Goal: Information Seeking & Learning: Learn about a topic

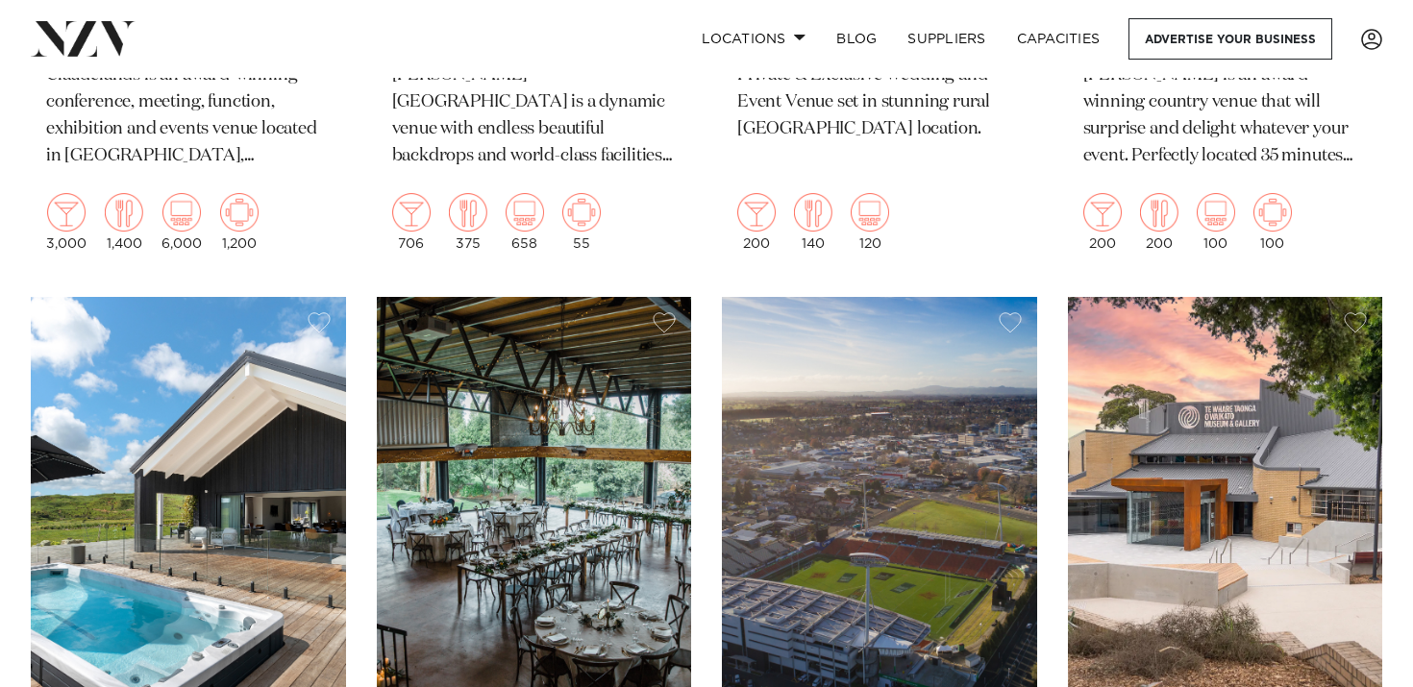
scroll to position [2328, 0]
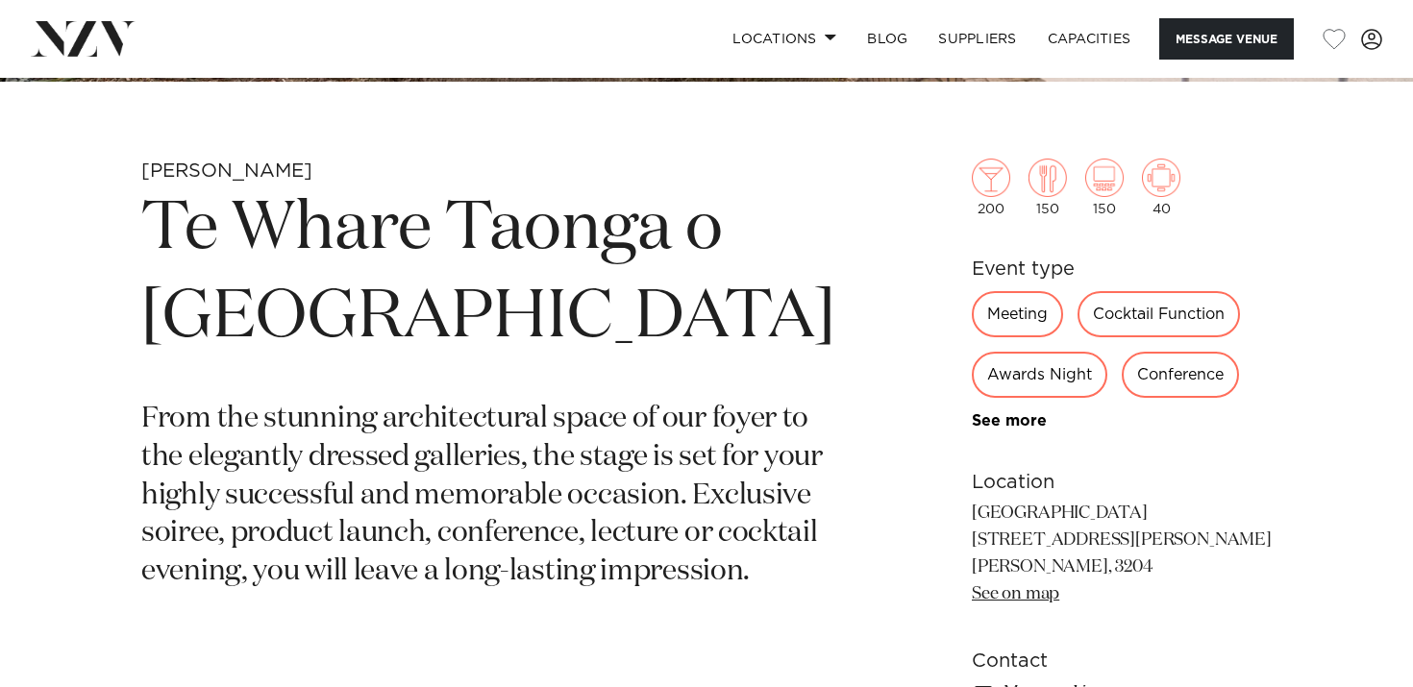
scroll to position [660, 0]
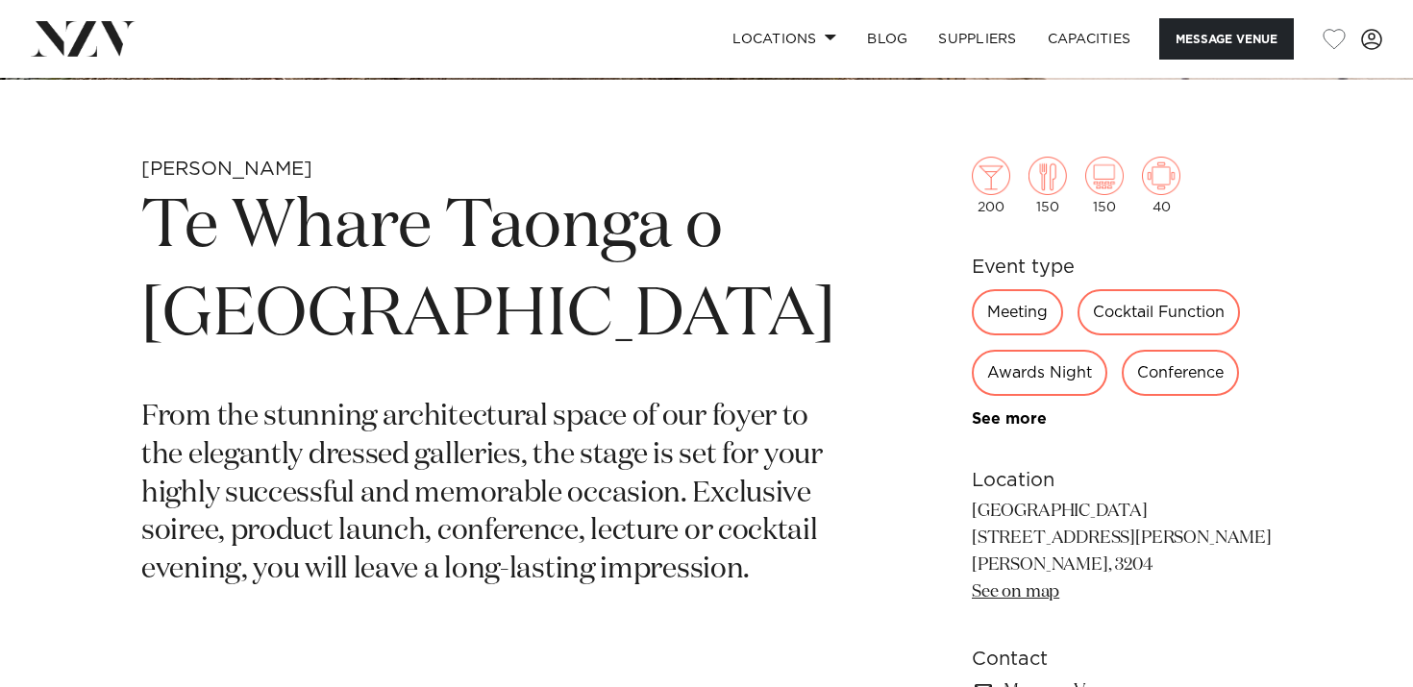
click at [1015, 310] on div "Meeting" at bounding box center [1017, 312] width 91 height 46
click at [1014, 308] on div "Meeting" at bounding box center [1017, 312] width 91 height 46
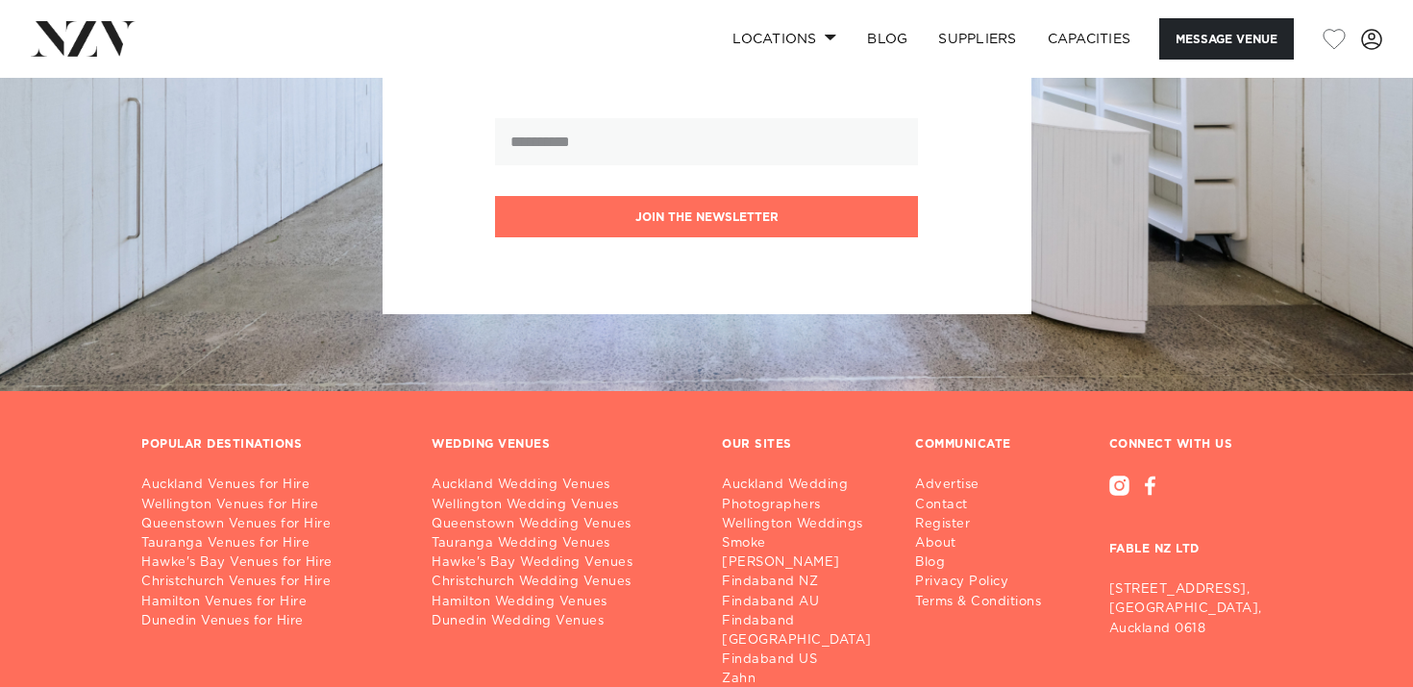
scroll to position [3582, 0]
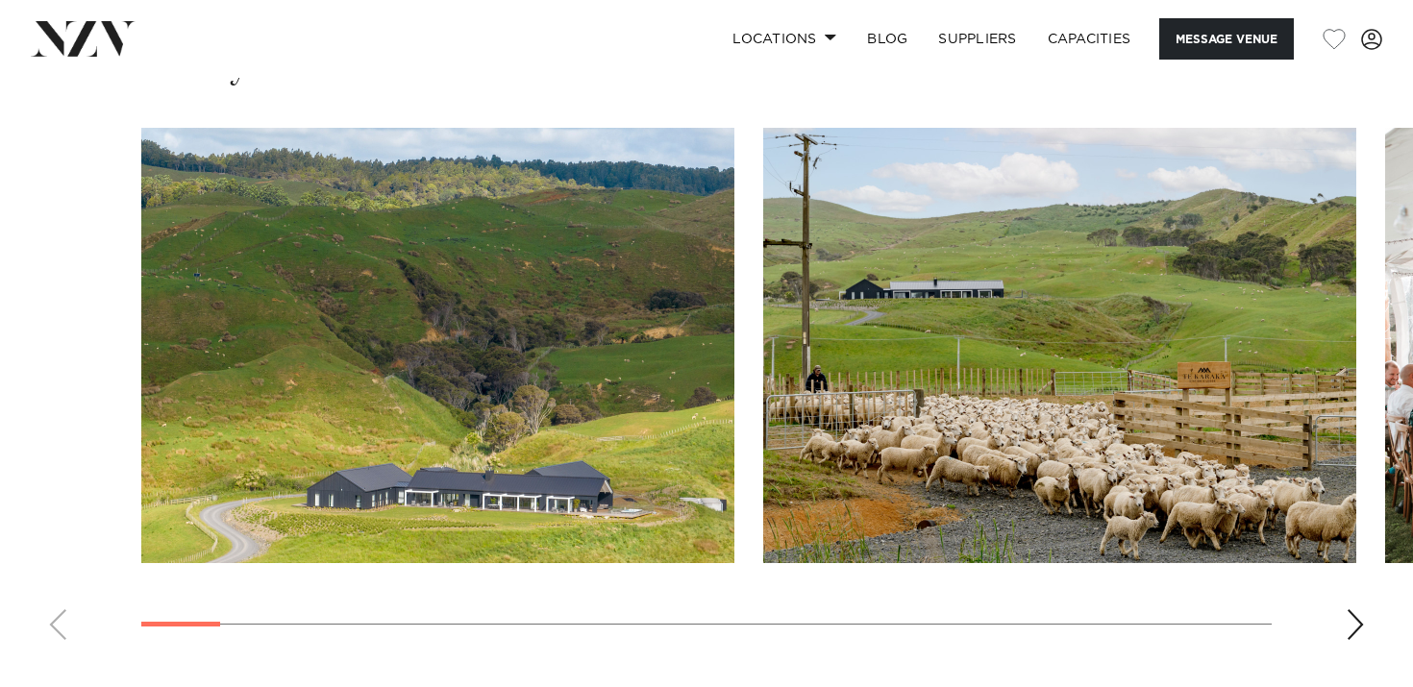
scroll to position [1883, 0]
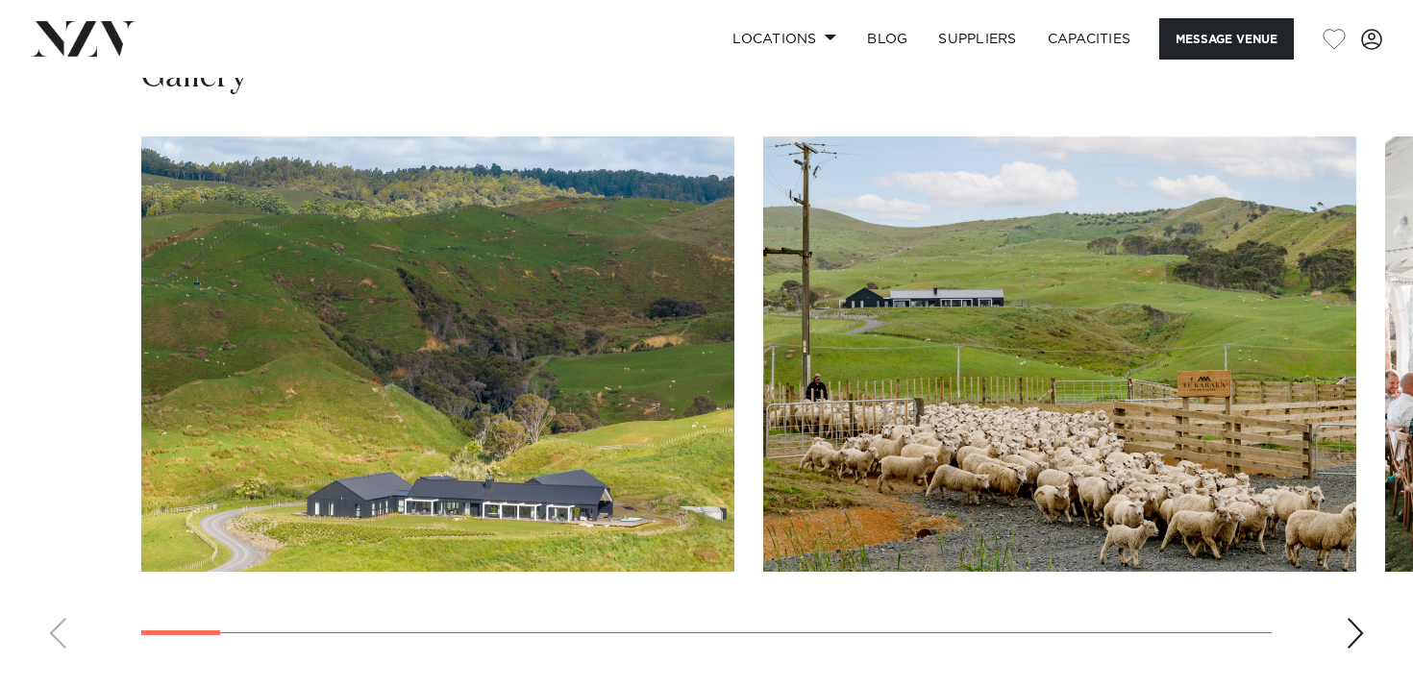
click at [1344, 601] on swiper-container at bounding box center [706, 400] width 1413 height 528
click at [1361, 618] on div "Next slide" at bounding box center [1354, 633] width 19 height 31
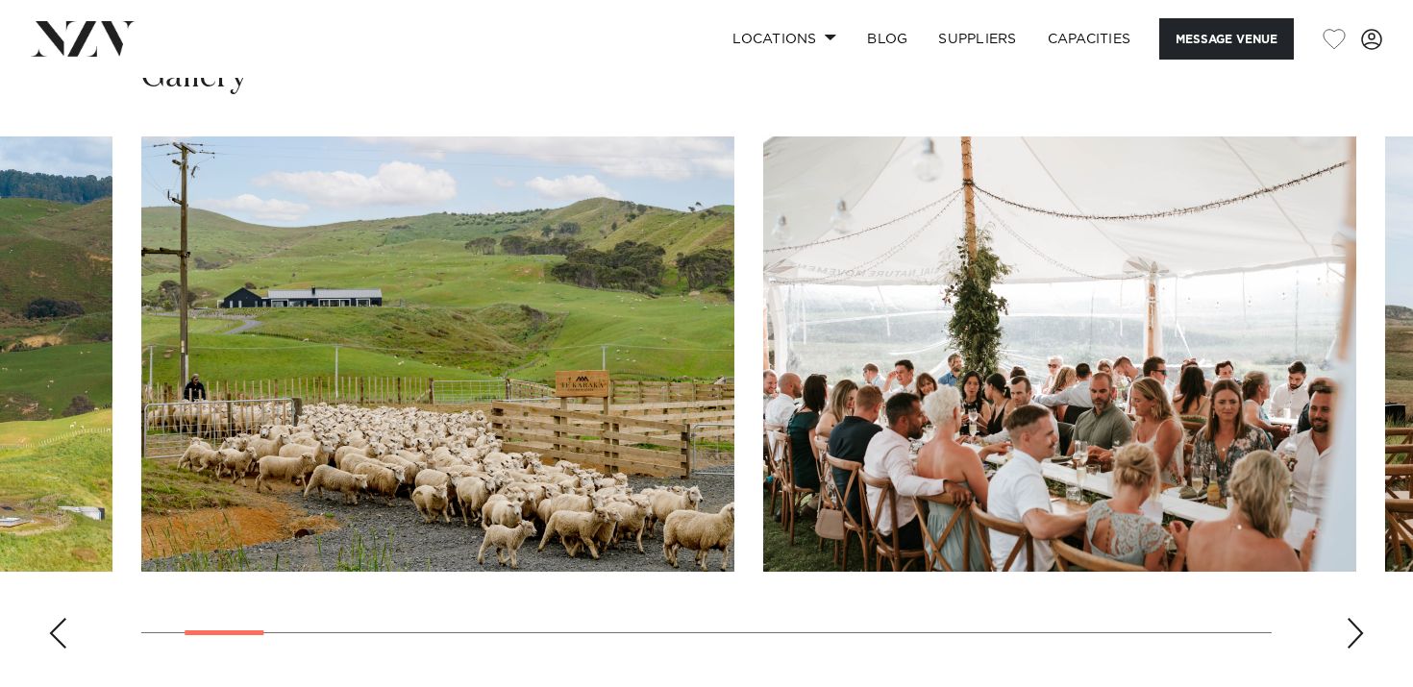
click at [1361, 618] on div "Next slide" at bounding box center [1354, 633] width 19 height 31
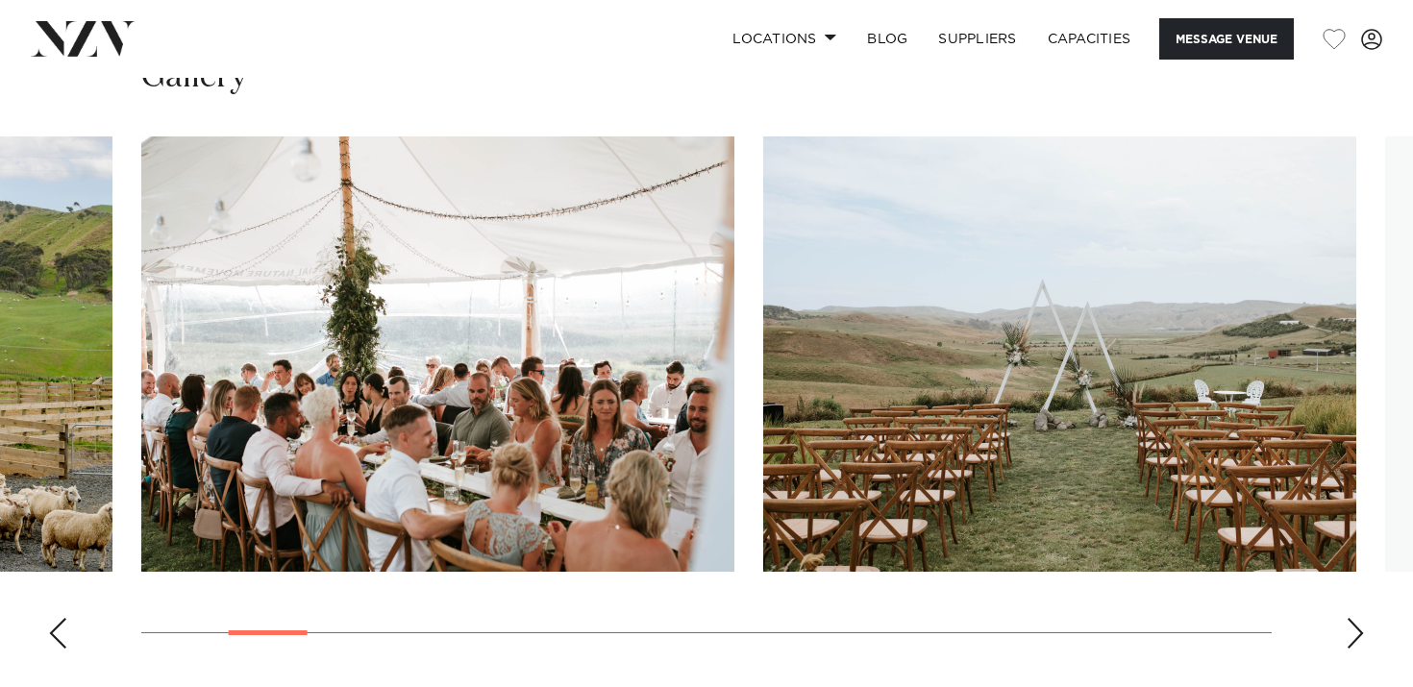
click at [1361, 618] on div "Next slide" at bounding box center [1354, 633] width 19 height 31
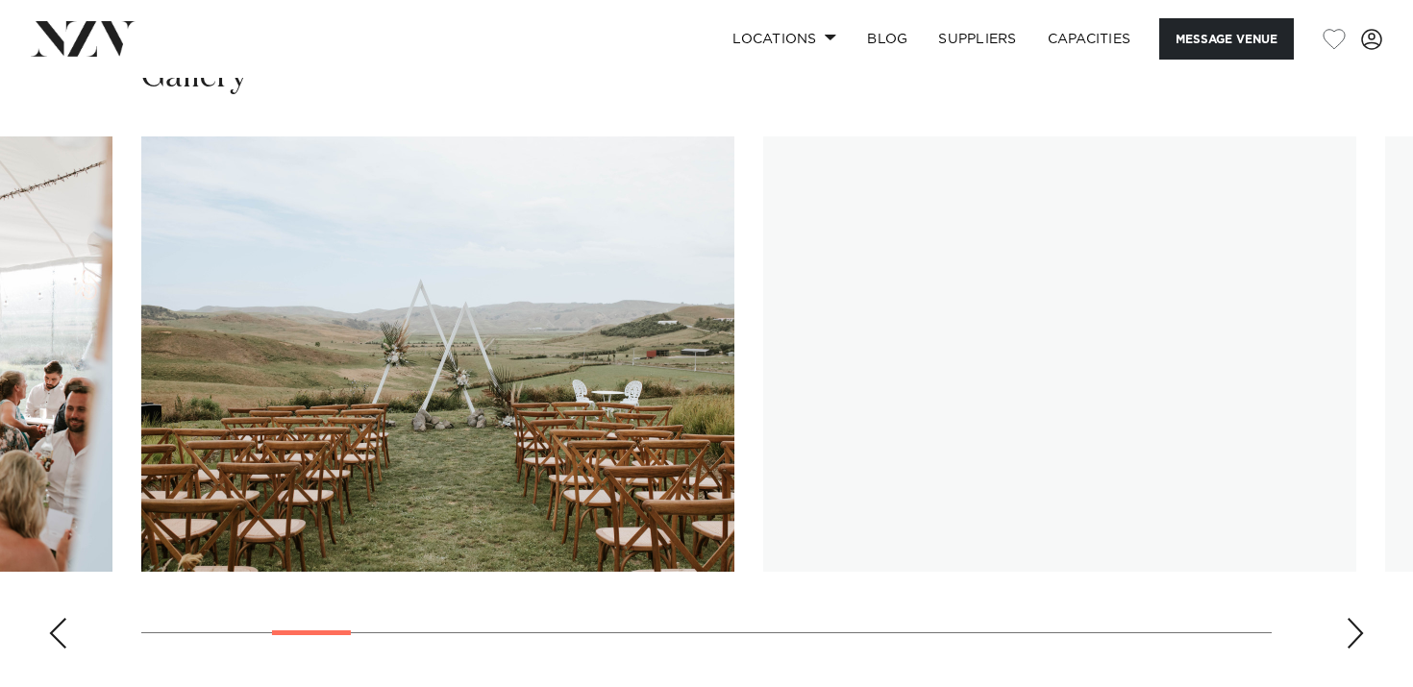
click at [1361, 618] on div "Next slide" at bounding box center [1354, 633] width 19 height 31
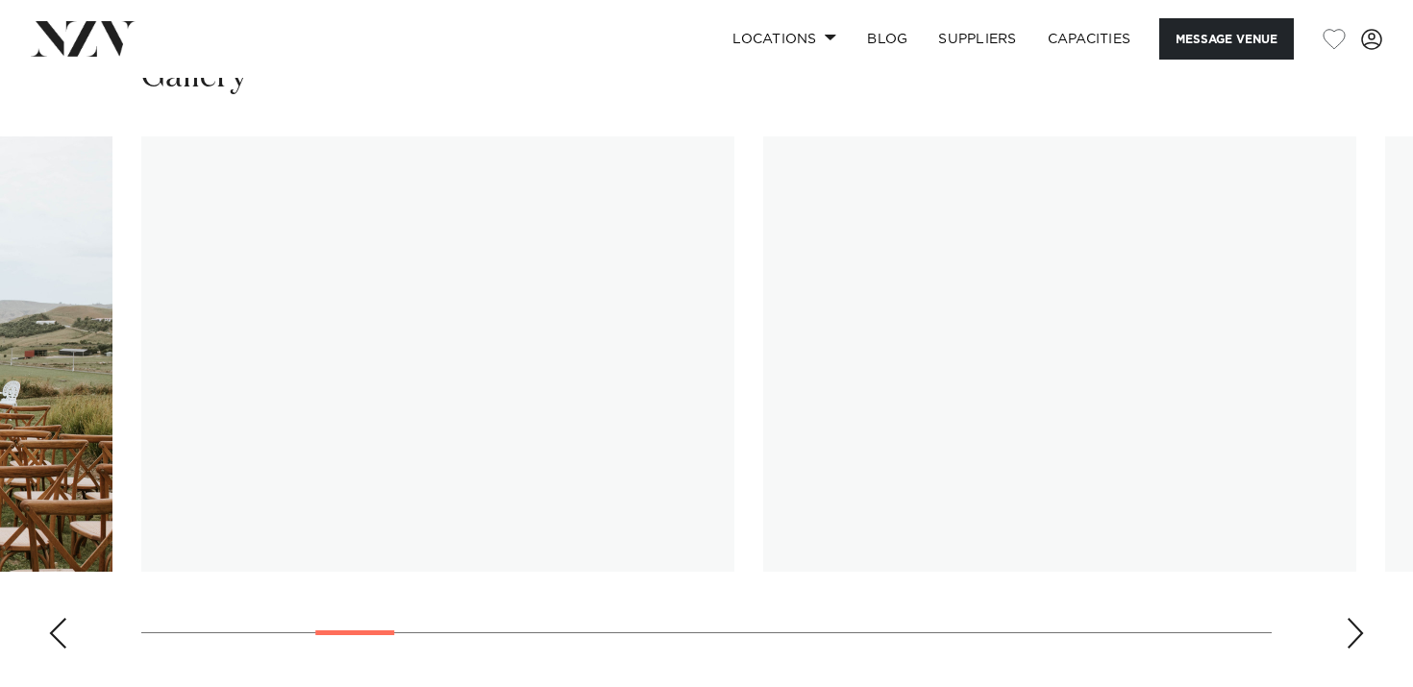
click at [1361, 618] on div "Next slide" at bounding box center [1354, 633] width 19 height 31
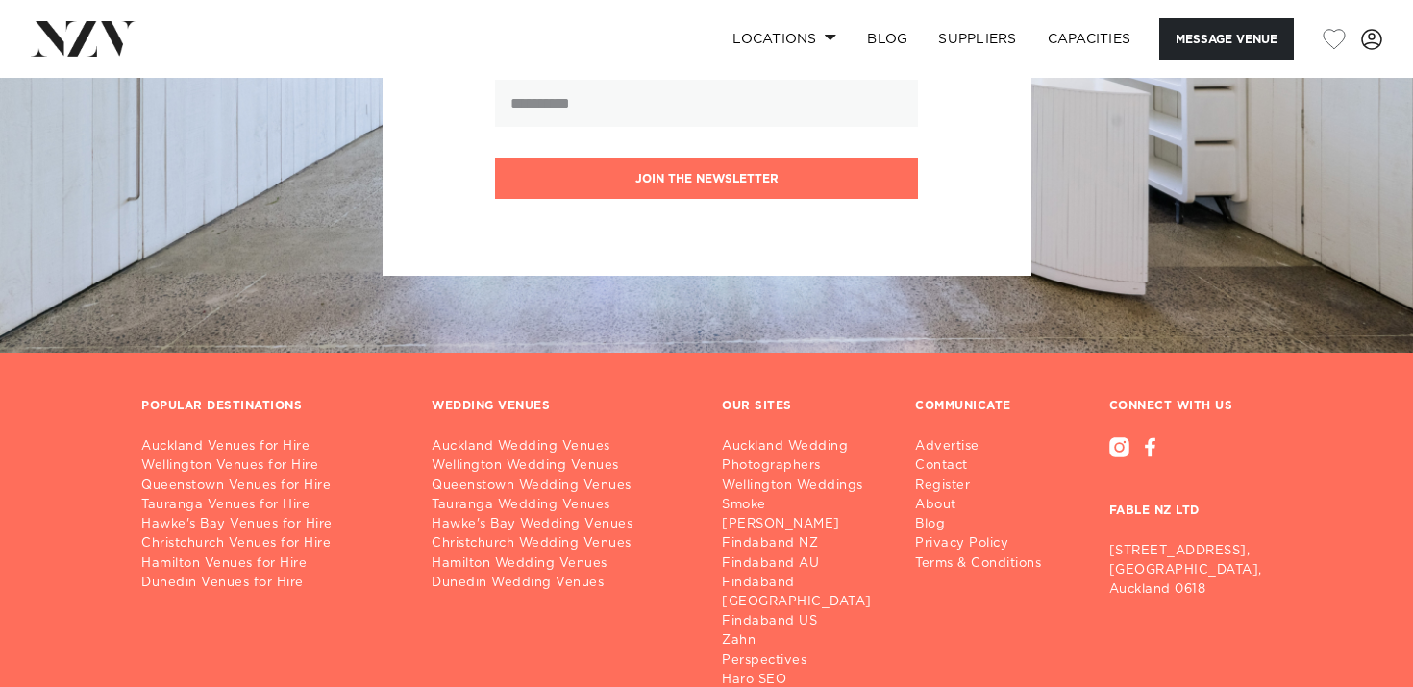
scroll to position [5290, 0]
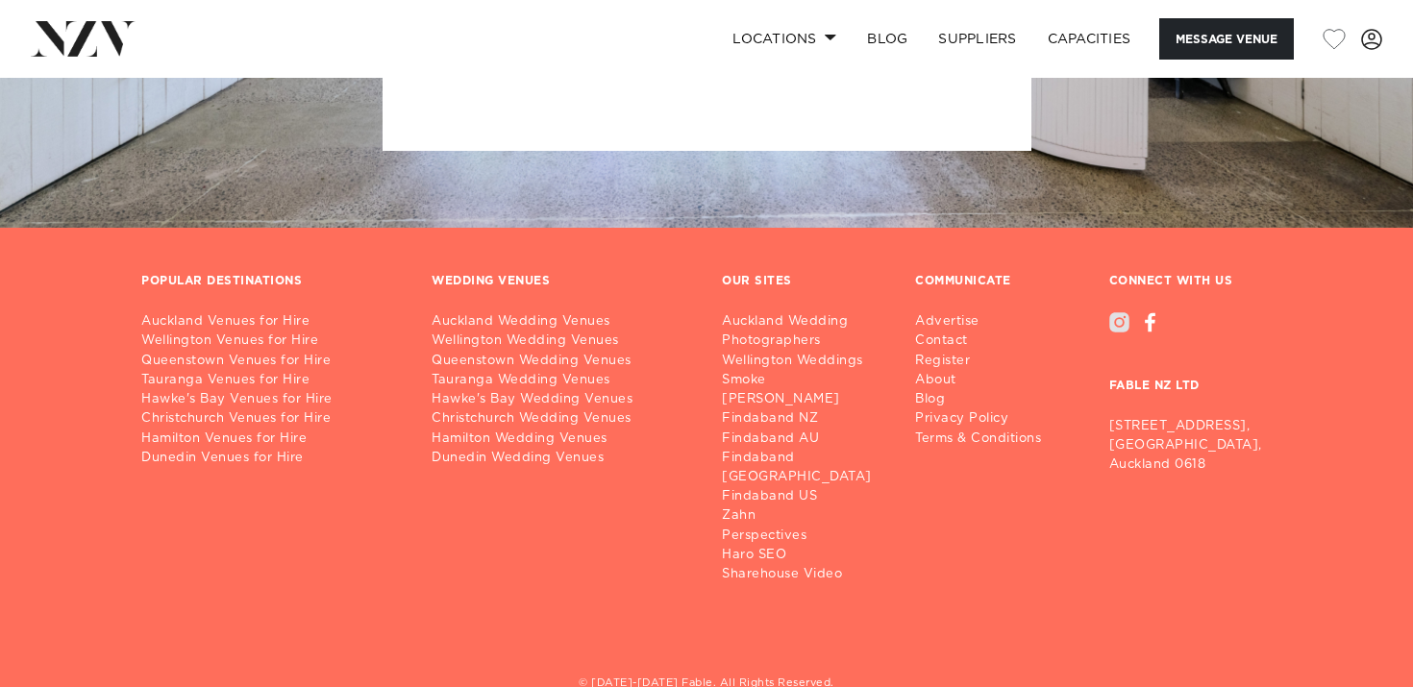
click at [1124, 312] on div at bounding box center [1119, 322] width 20 height 20
